Goal: Task Accomplishment & Management: Manage account settings

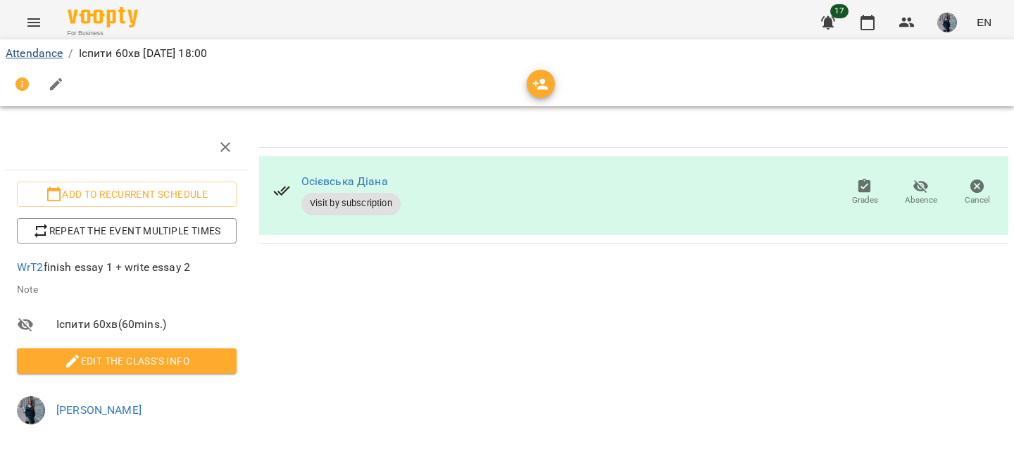
click at [30, 54] on link "Attendance" at bounding box center [34, 52] width 57 height 13
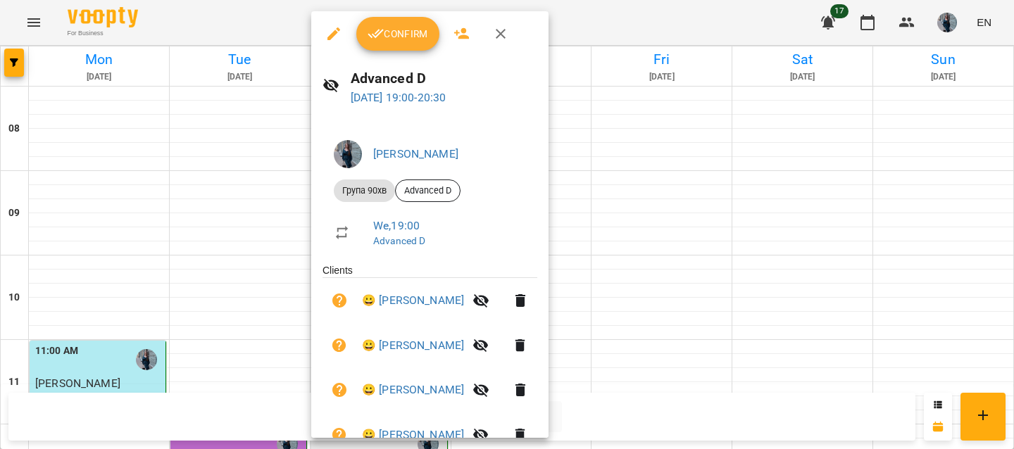
scroll to position [883, 0]
click at [377, 42] on icon "button" at bounding box center [376, 33] width 17 height 17
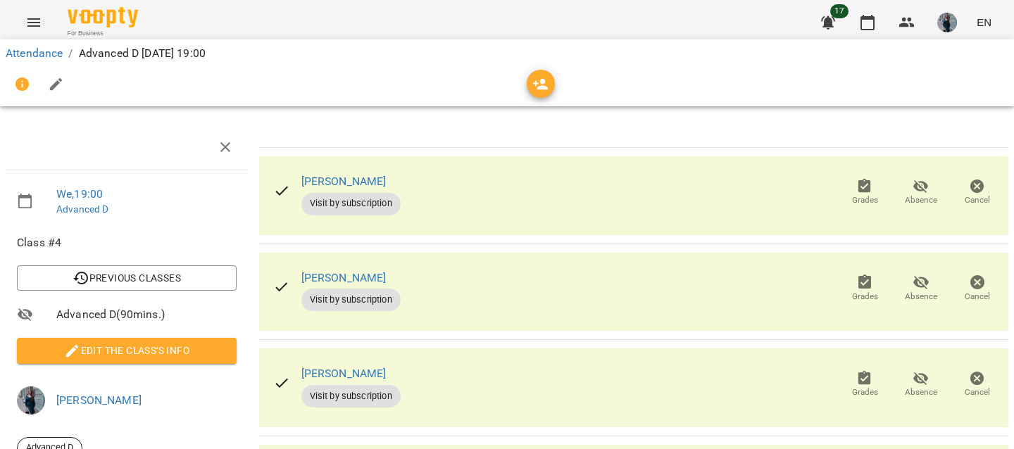
click at [104, 348] on span "Edit the class's Info" at bounding box center [126, 350] width 197 height 17
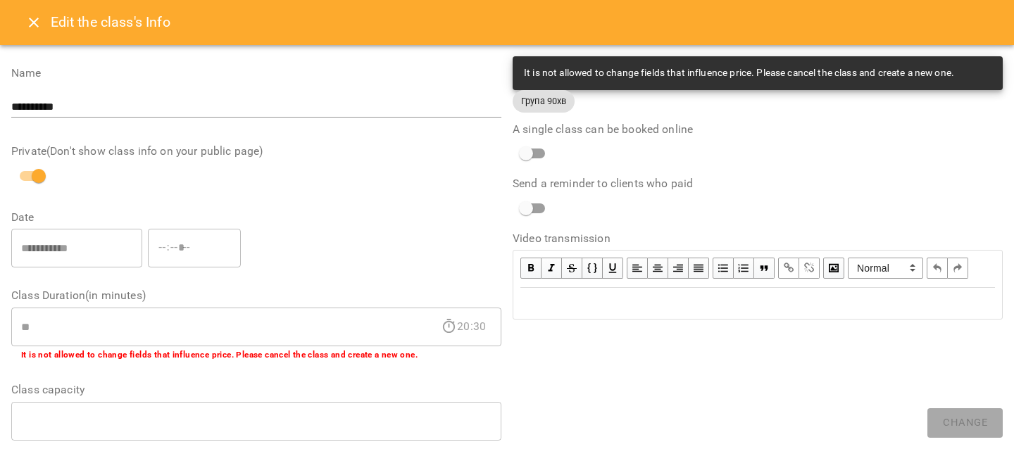
click at [104, 348] on div at bounding box center [507, 224] width 1014 height 449
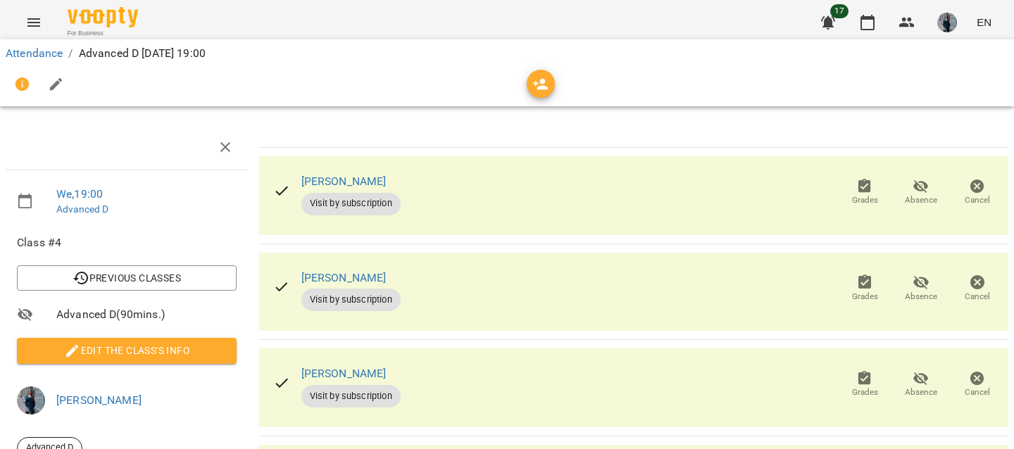
scroll to position [13, 0]
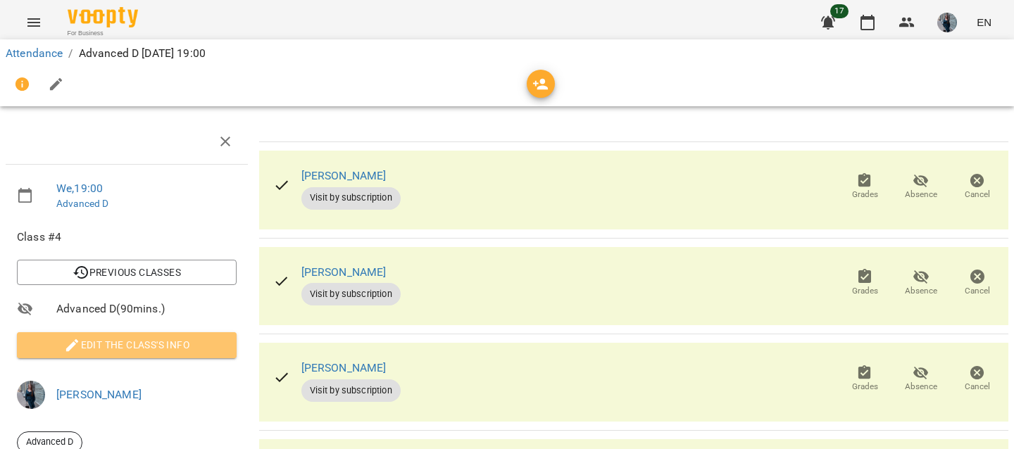
click at [104, 348] on button "Edit the class's Info" at bounding box center [127, 344] width 220 height 25
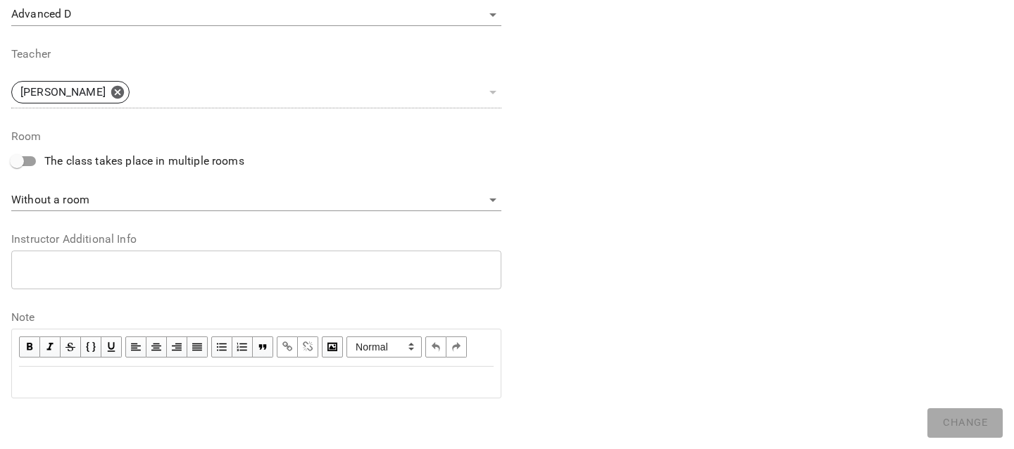
scroll to position [509, 0]
click at [102, 383] on div "Edit text" at bounding box center [256, 382] width 475 height 17
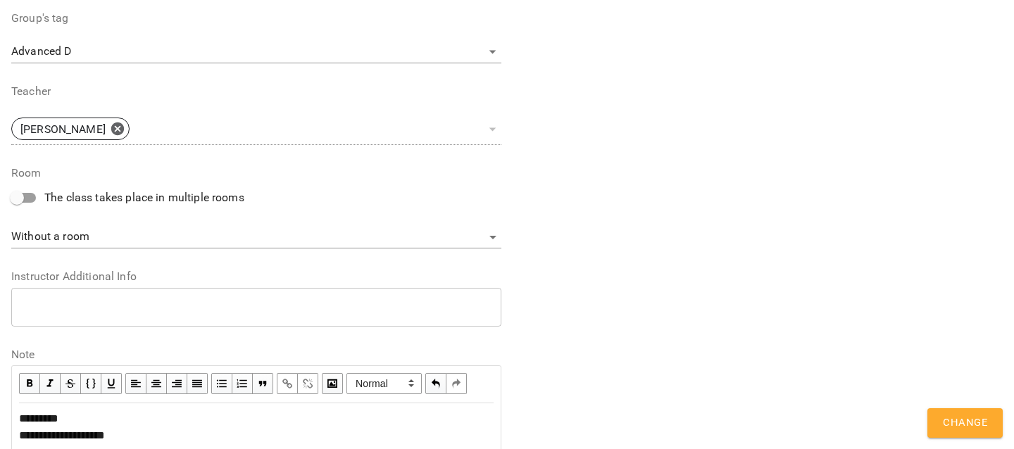
click at [932, 406] on div "**********" at bounding box center [757, 35] width 501 height 869
click at [936, 417] on button "Change" at bounding box center [964, 423] width 75 height 30
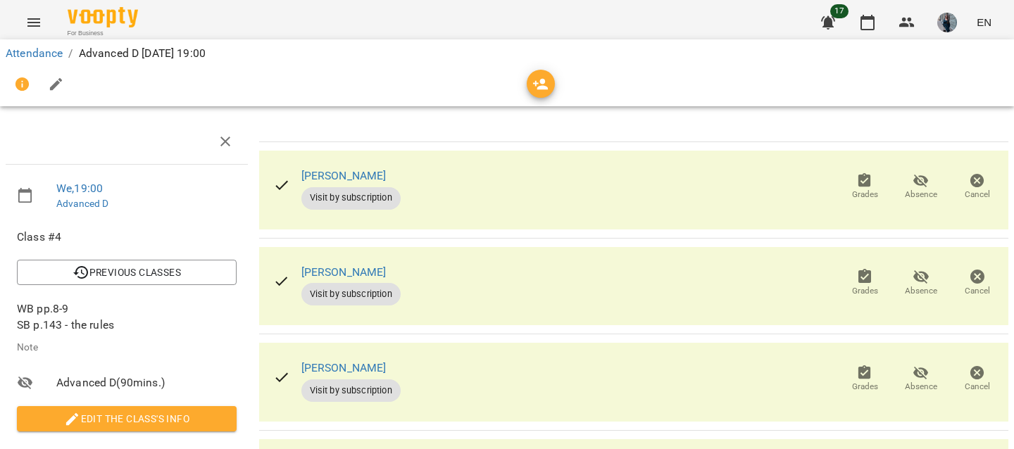
scroll to position [368, 0]
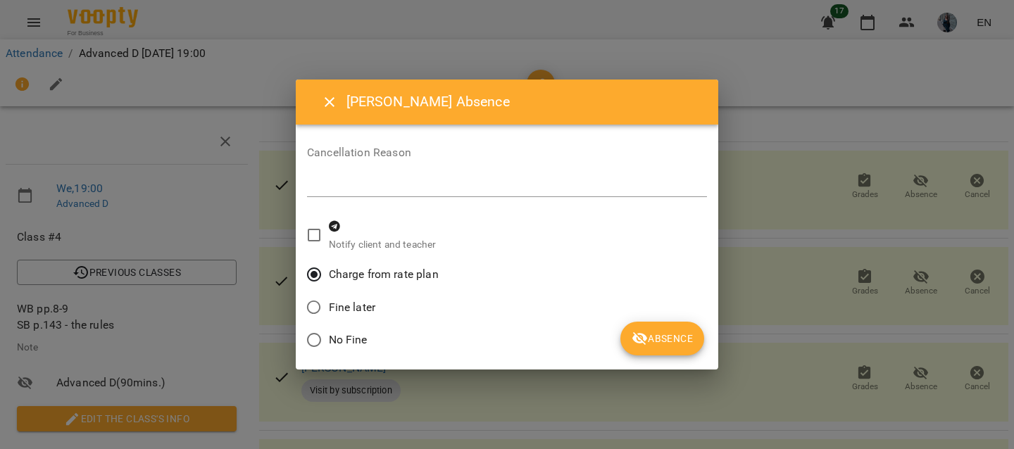
click at [665, 337] on span "Absence" at bounding box center [662, 338] width 61 height 17
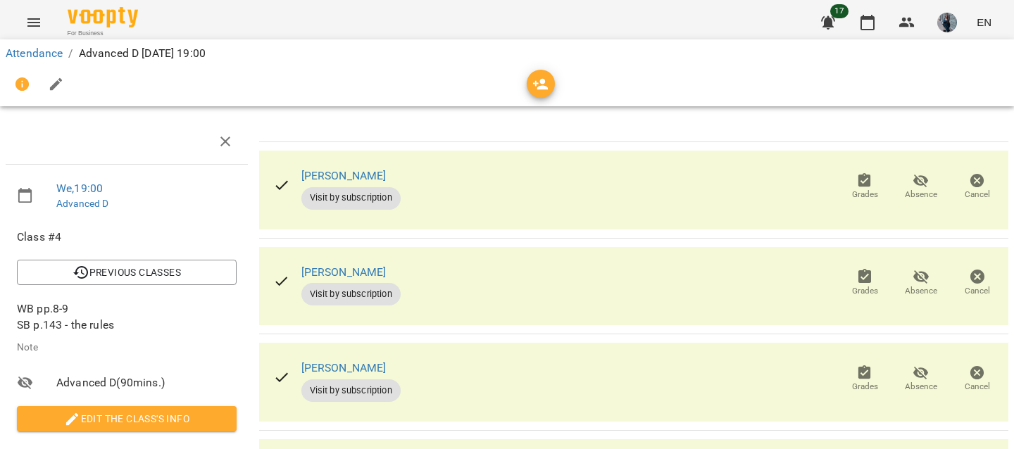
scroll to position [476, 0]
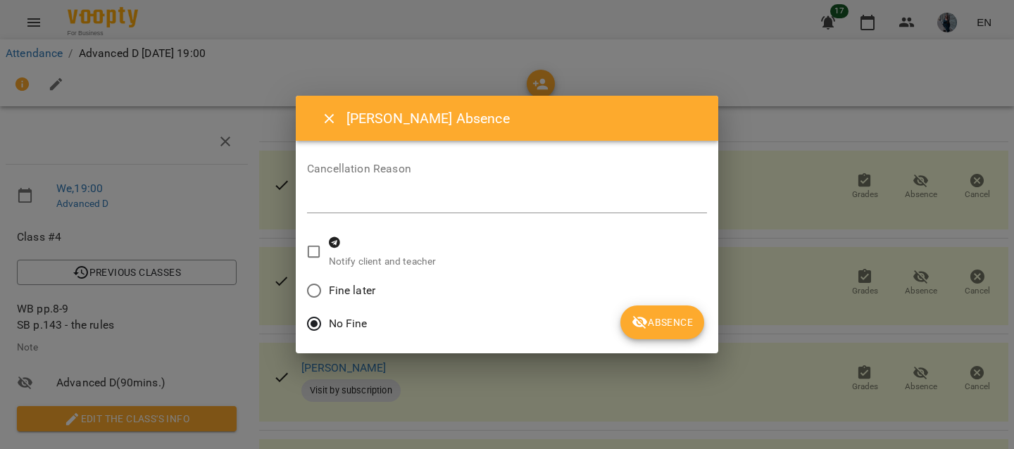
click at [644, 318] on icon "submit" at bounding box center [639, 322] width 15 height 13
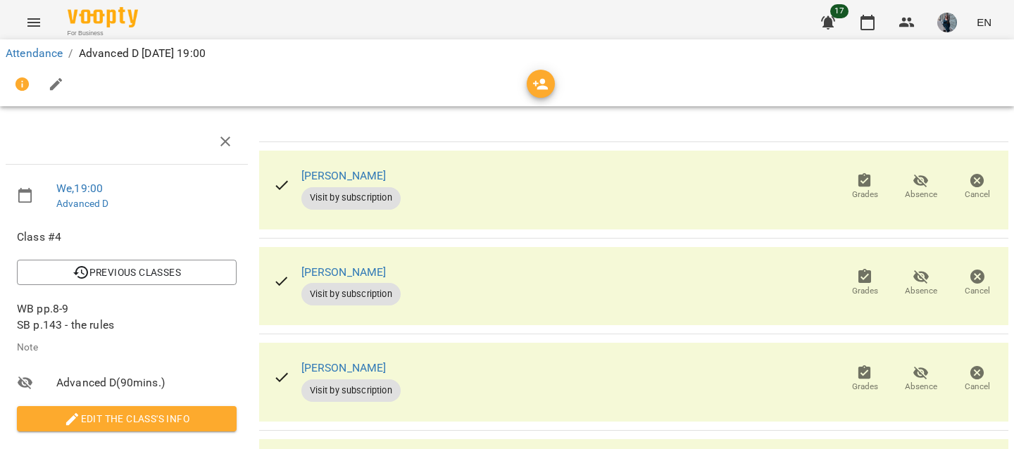
scroll to position [20, 0]
click at [934, 268] on span "Absence" at bounding box center [920, 282] width 39 height 28
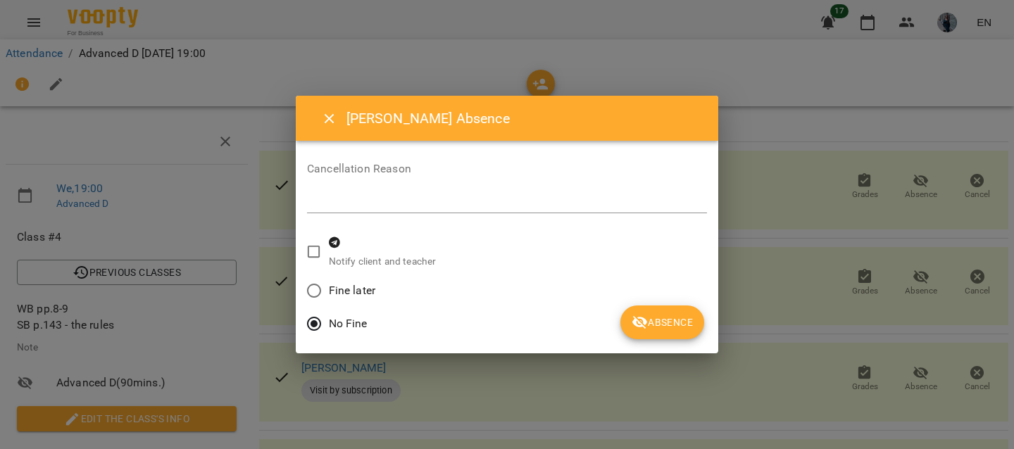
click at [608, 330] on div "No Fine" at bounding box center [507, 325] width 400 height 33
click at [635, 325] on icon "submit" at bounding box center [640, 322] width 17 height 17
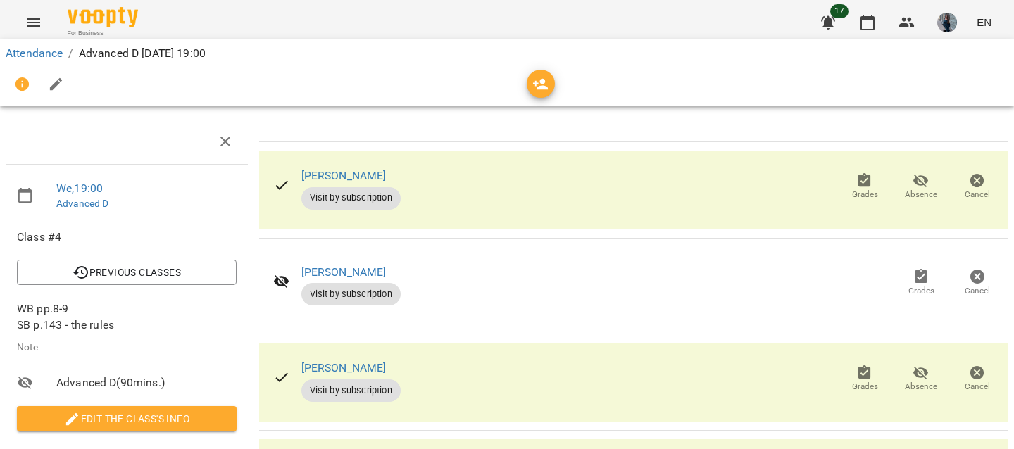
scroll to position [292, 0]
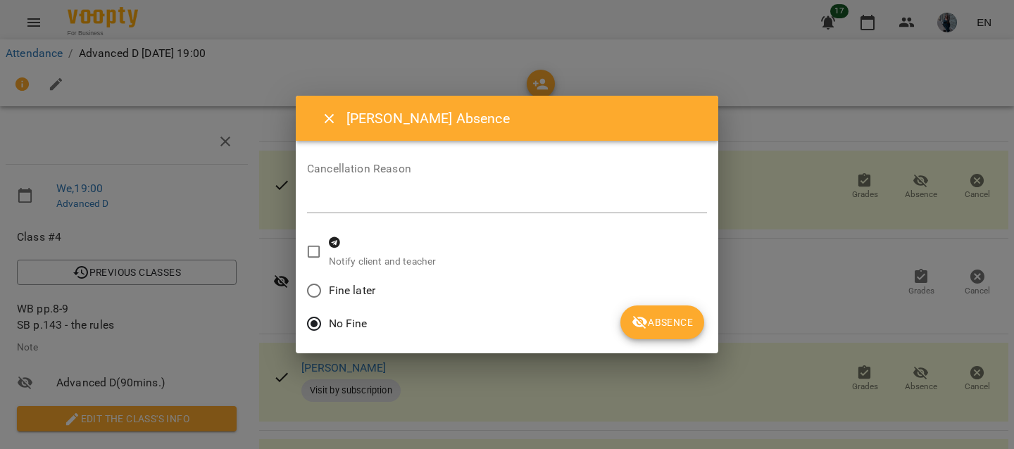
click at [663, 318] on span "Absence" at bounding box center [662, 322] width 61 height 17
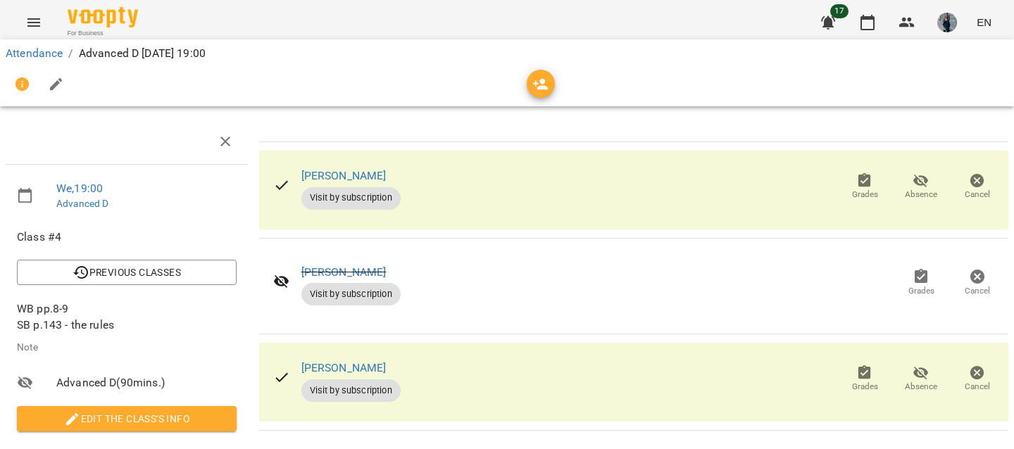
scroll to position [476, 0]
